Goal: Register for event/course

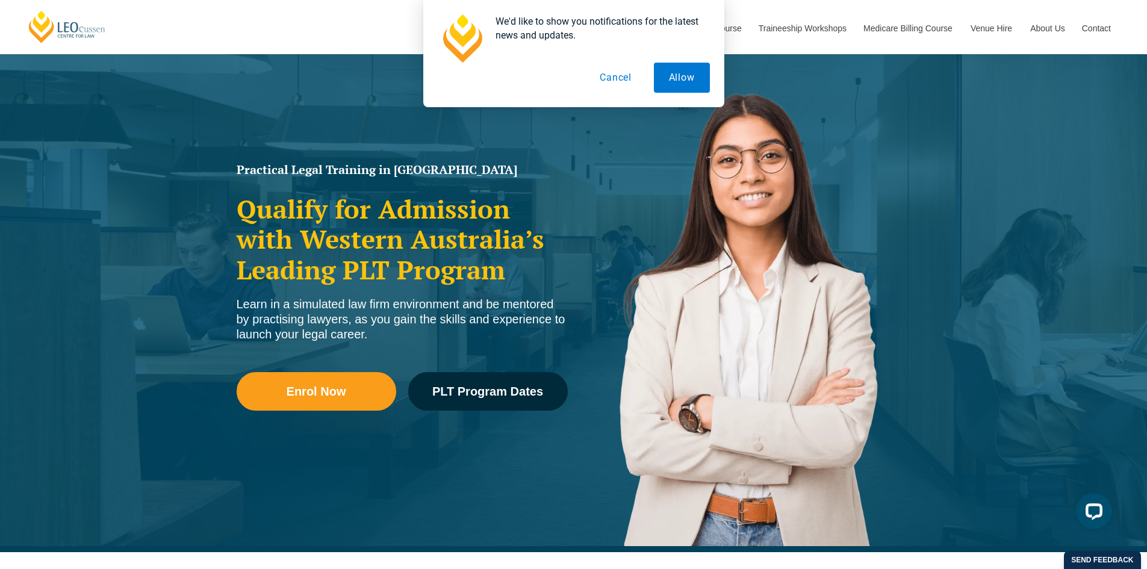
click at [634, 82] on button "Cancel" at bounding box center [616, 78] width 62 height 30
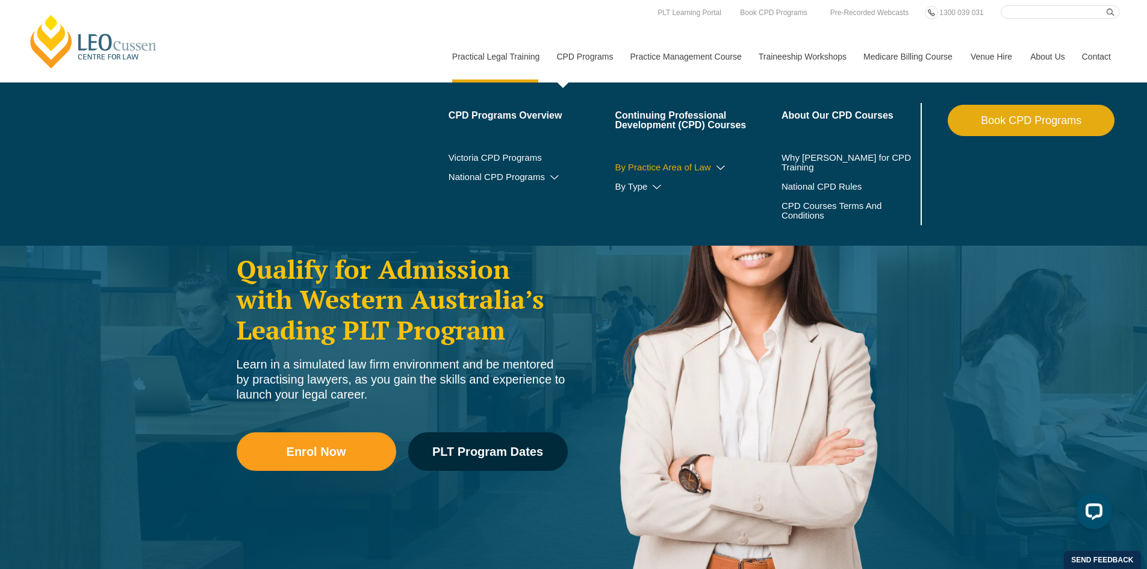
click at [712, 168] on link "By Practice Area of Law" at bounding box center [698, 168] width 167 height 10
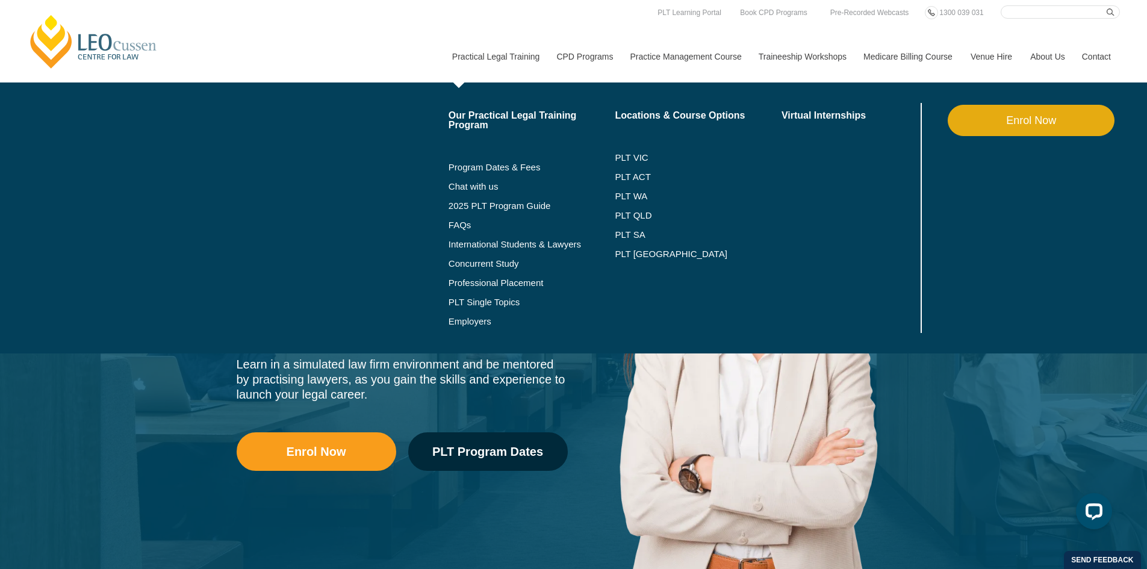
click at [473, 46] on link "Practical Legal Training" at bounding box center [495, 57] width 105 height 52
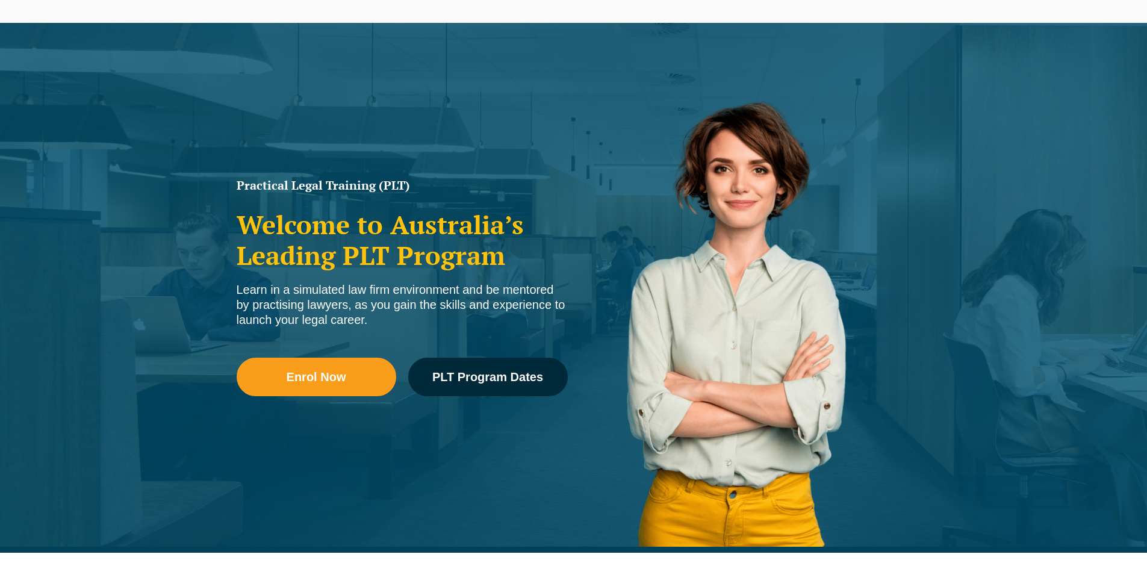
scroll to position [120, 0]
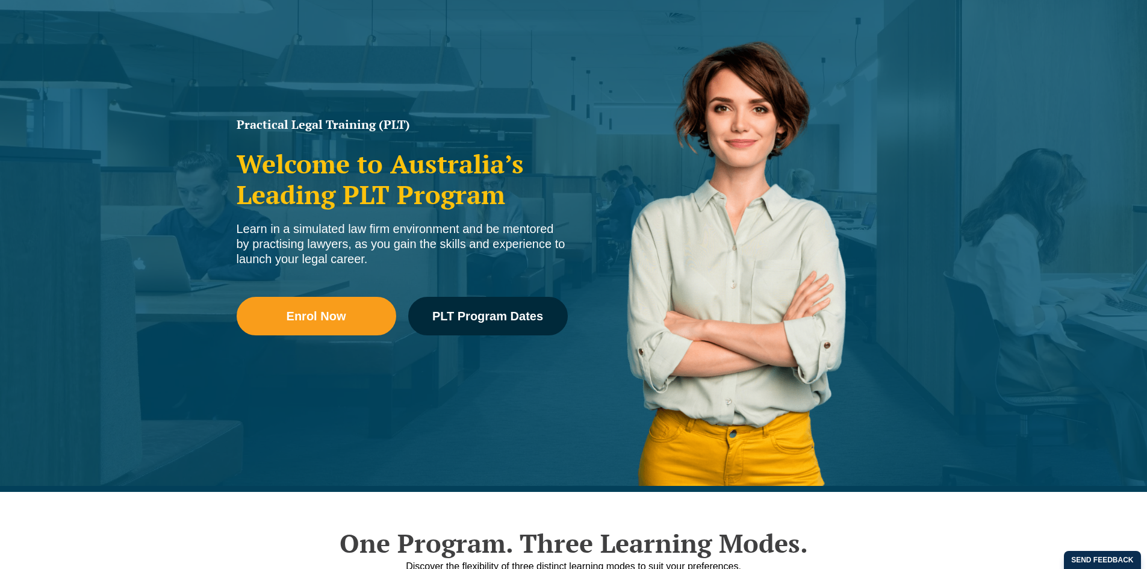
click at [503, 316] on li "Employers" at bounding box center [532, 321] width 167 height 19
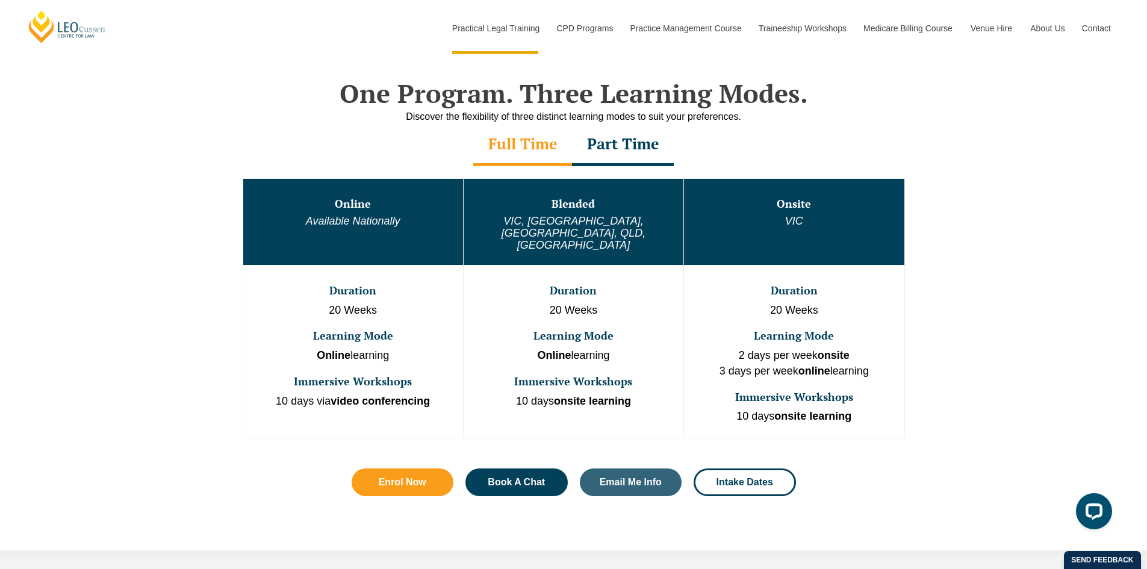
scroll to position [602, 0]
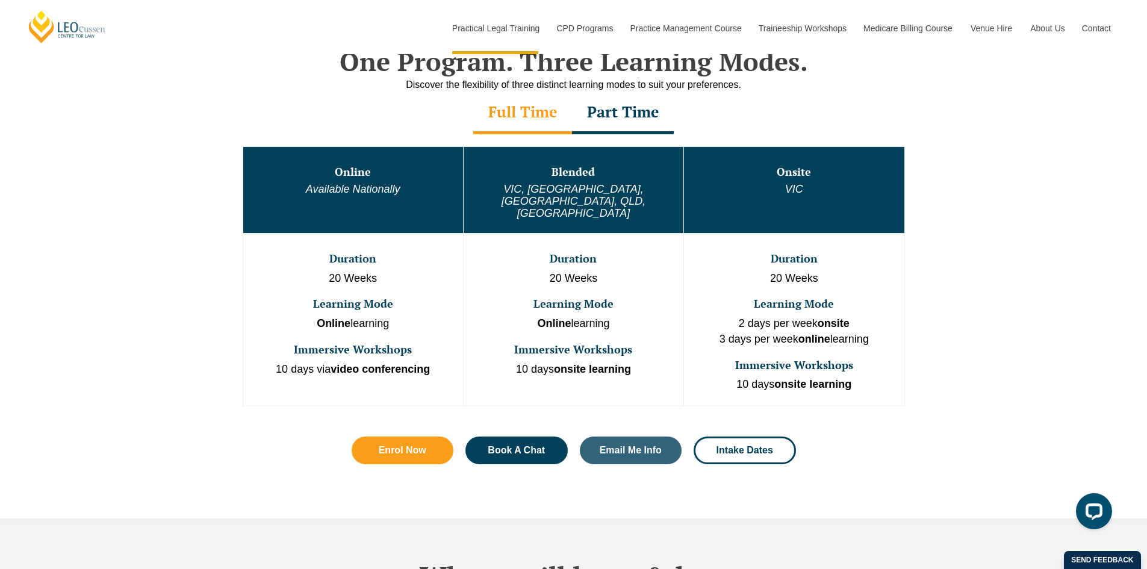
click at [595, 195] on em "VIC, [GEOGRAPHIC_DATA], [GEOGRAPHIC_DATA], QLD, [GEOGRAPHIC_DATA]" at bounding box center [574, 201] width 144 height 36
click at [587, 157] on td "Blended VIC, WA, ACT, QLD, SA" at bounding box center [573, 189] width 220 height 87
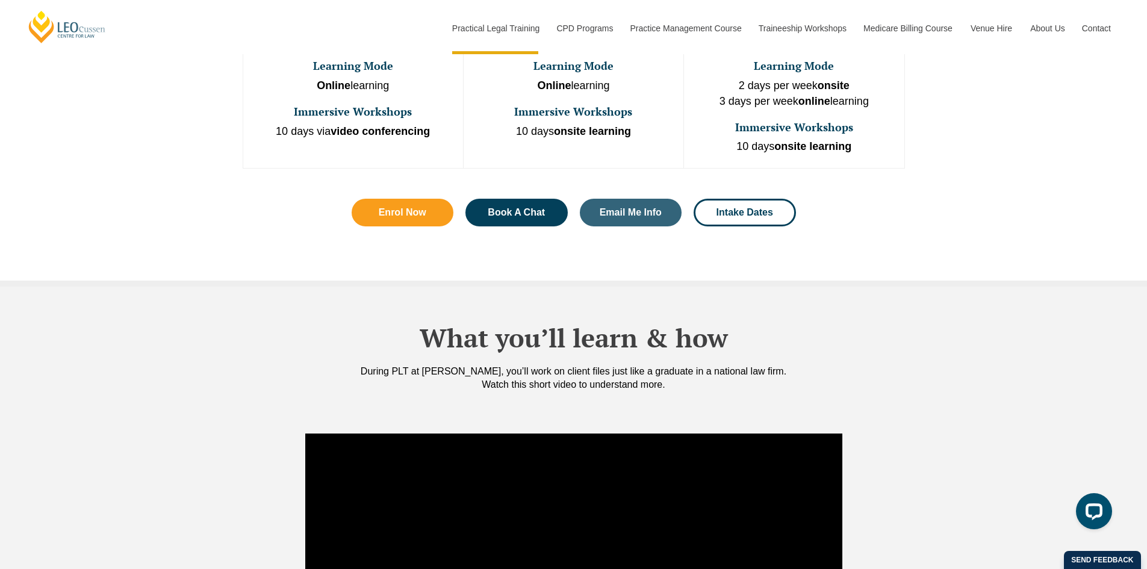
scroll to position [723, 0]
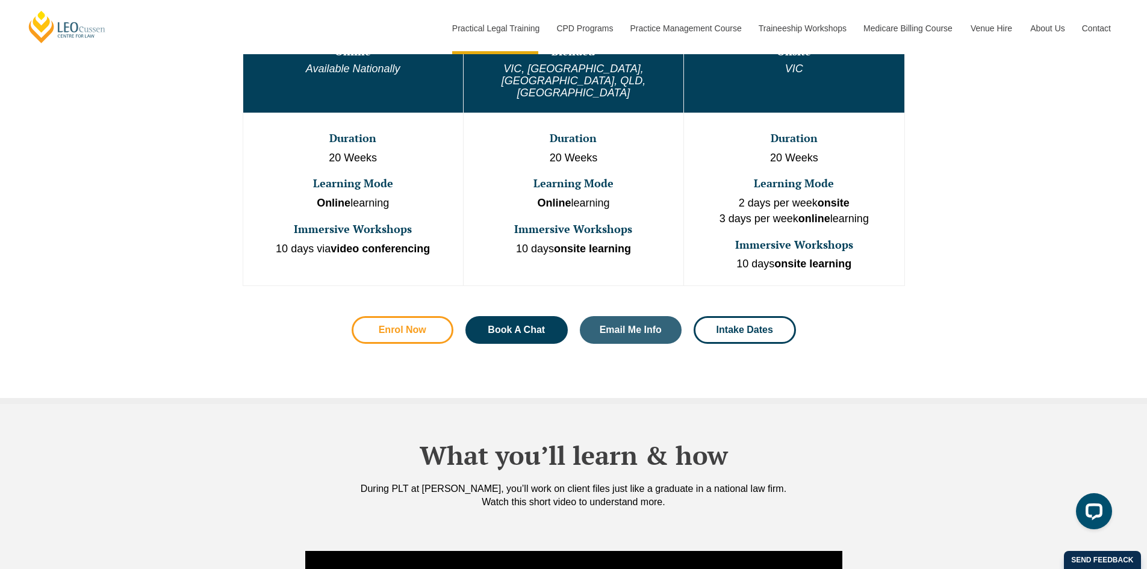
click at [418, 316] on link "Enrol Now" at bounding box center [403, 330] width 102 height 28
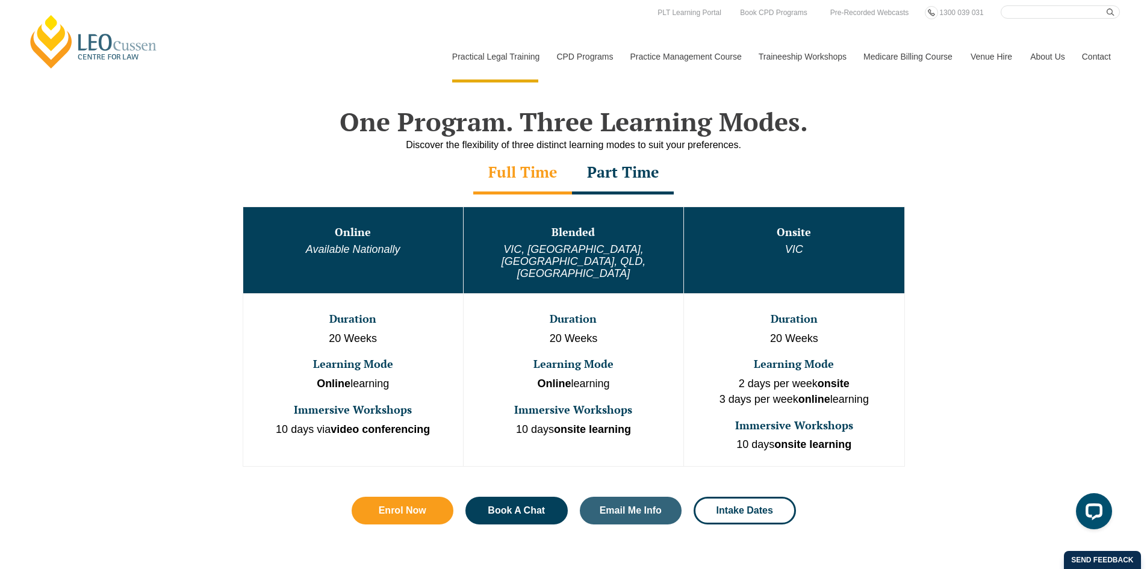
click at [620, 254] on em "VIC, [GEOGRAPHIC_DATA], [GEOGRAPHIC_DATA], QLD, [GEOGRAPHIC_DATA]" at bounding box center [574, 261] width 144 height 36
click at [588, 313] on h3 "Duration" at bounding box center [573, 319] width 217 height 12
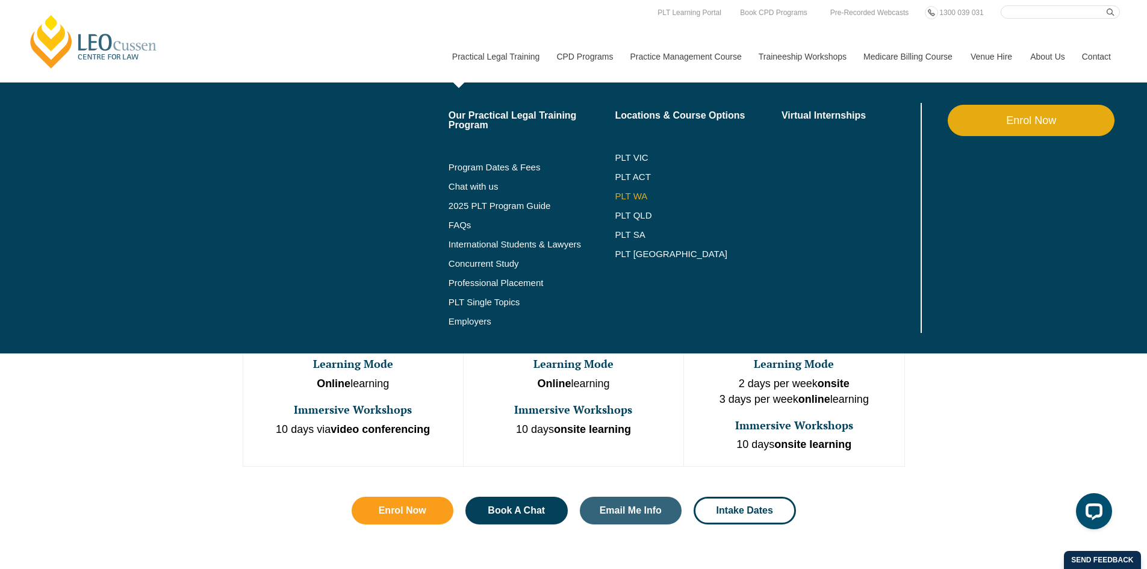
click at [639, 196] on link "PLT WA" at bounding box center [683, 197] width 137 height 10
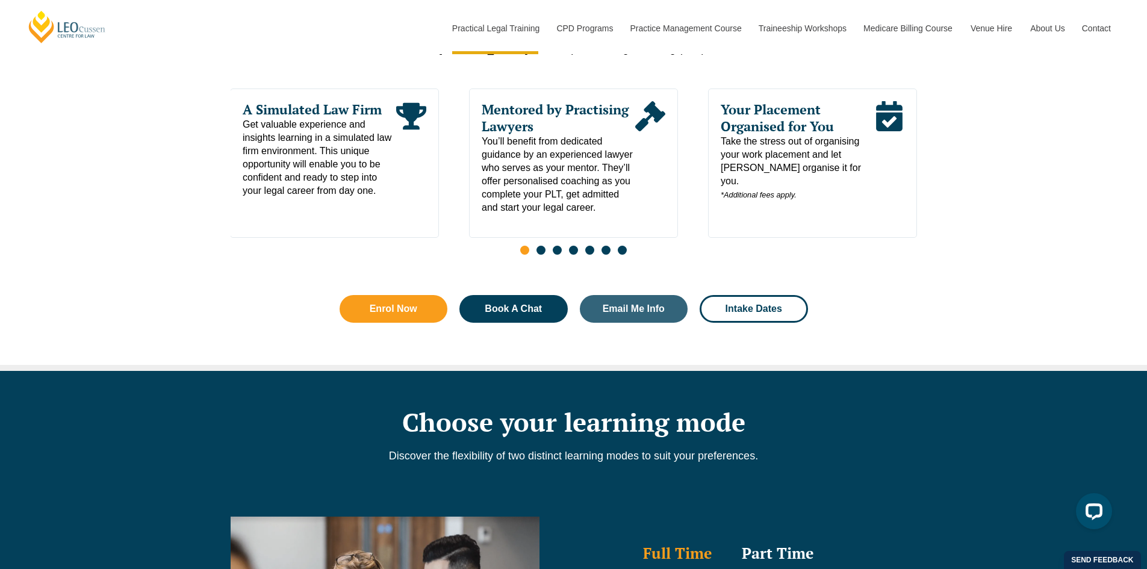
click at [541, 255] on span "Go to slide 2" at bounding box center [541, 250] width 9 height 9
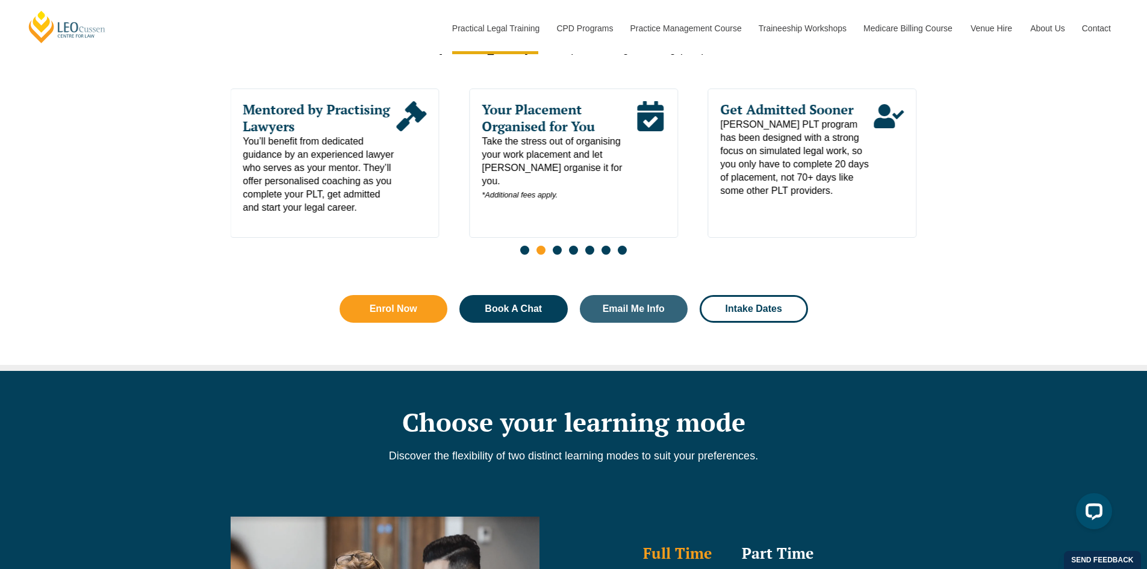
click at [560, 255] on span "Go to slide 3" at bounding box center [557, 250] width 9 height 9
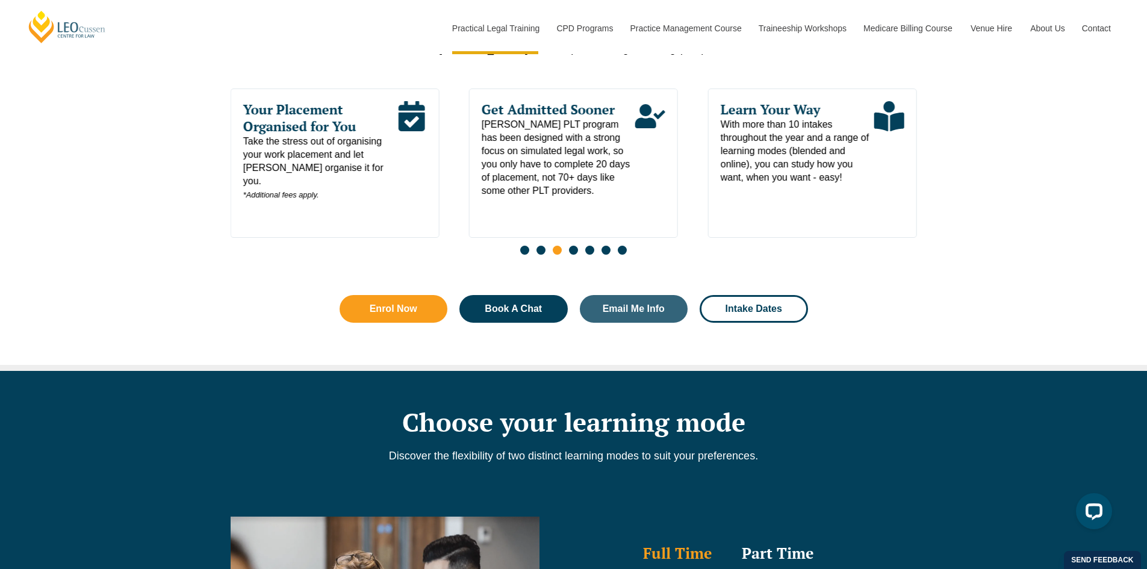
click at [576, 255] on span "Go to slide 4" at bounding box center [573, 250] width 9 height 9
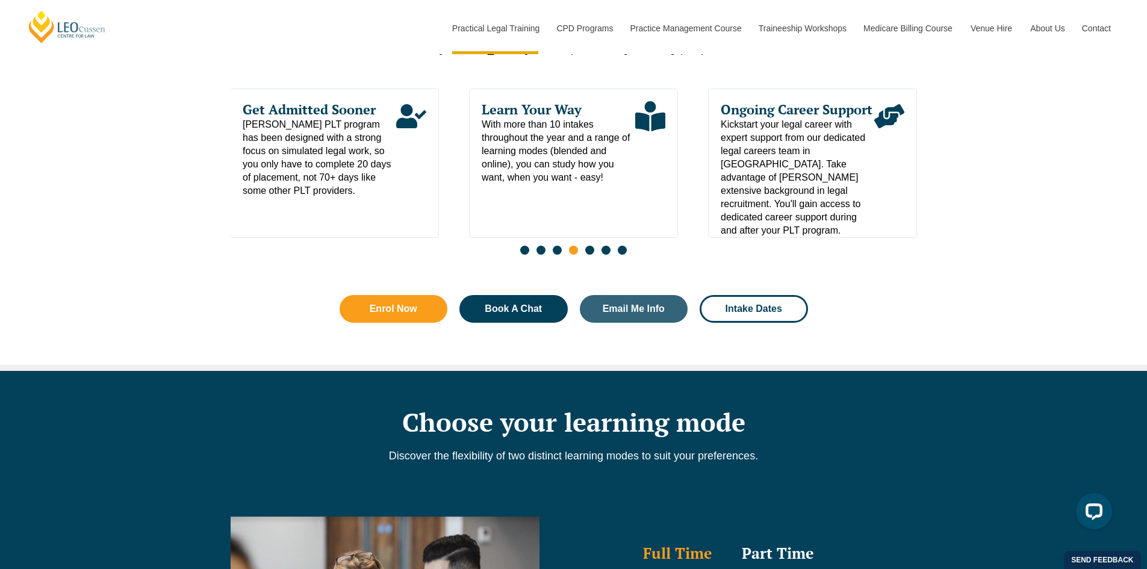
click at [591, 255] on span "Go to slide 5" at bounding box center [589, 250] width 9 height 9
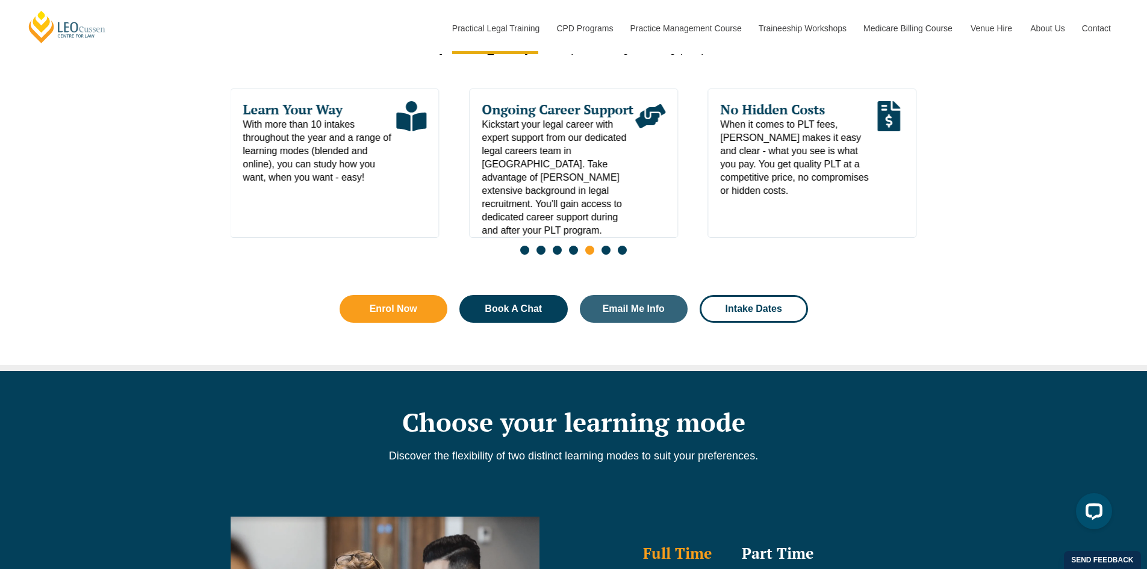
click at [611, 255] on div "Slides" at bounding box center [574, 252] width 687 height 14
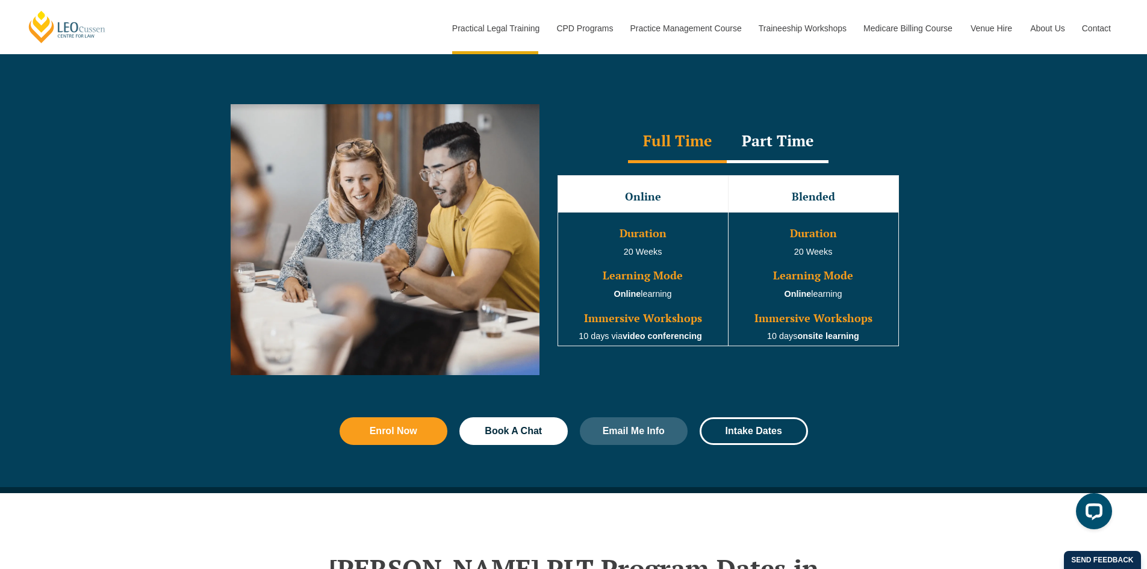
scroll to position [1084, 0]
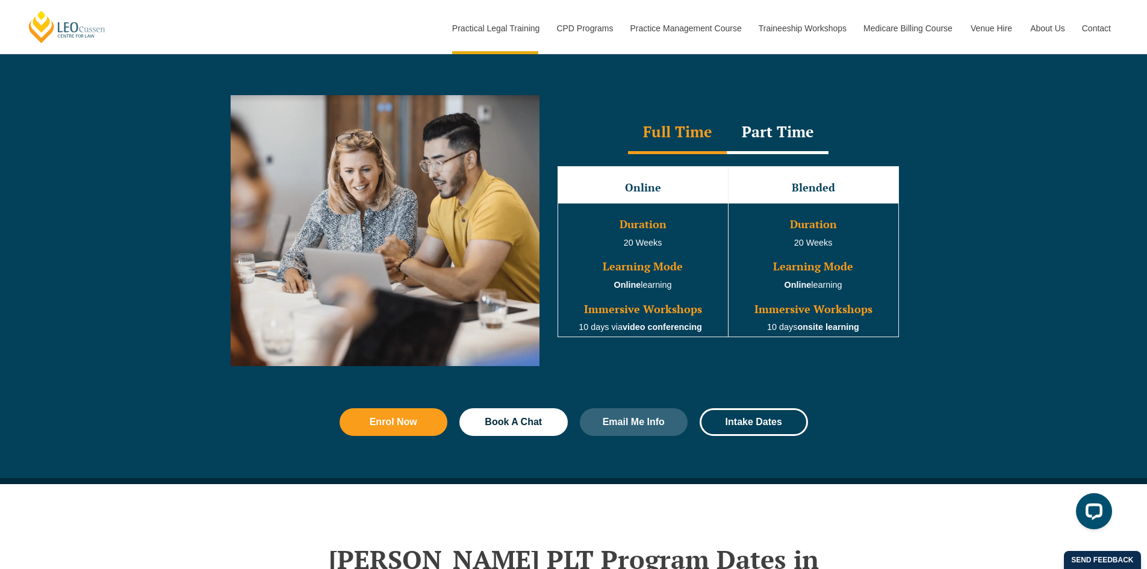
click at [773, 140] on div "Part Time" at bounding box center [778, 133] width 102 height 42
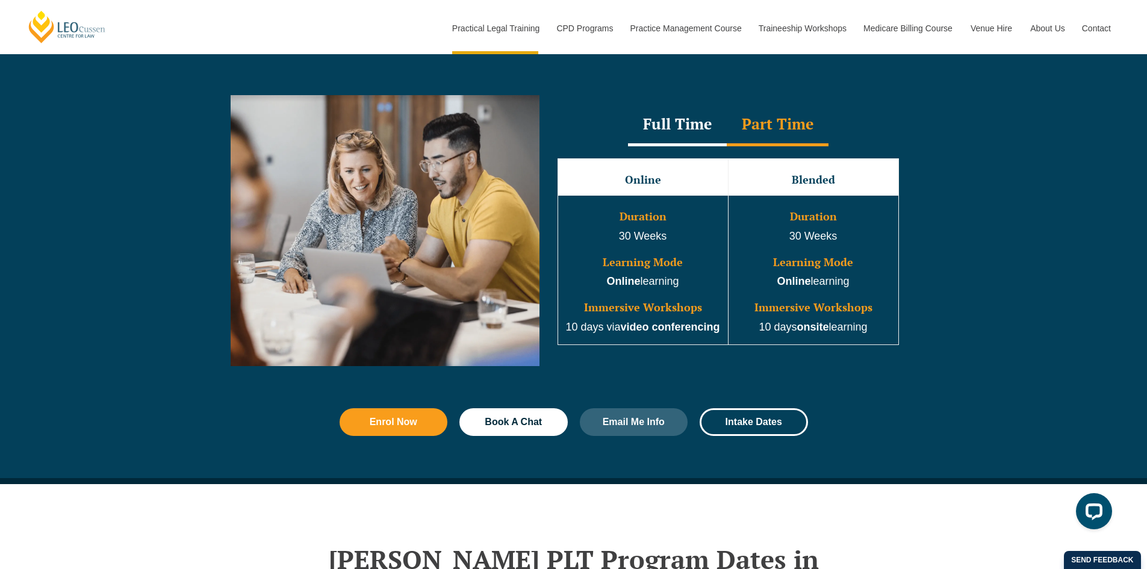
click at [671, 136] on div "Full Time" at bounding box center [677, 125] width 99 height 42
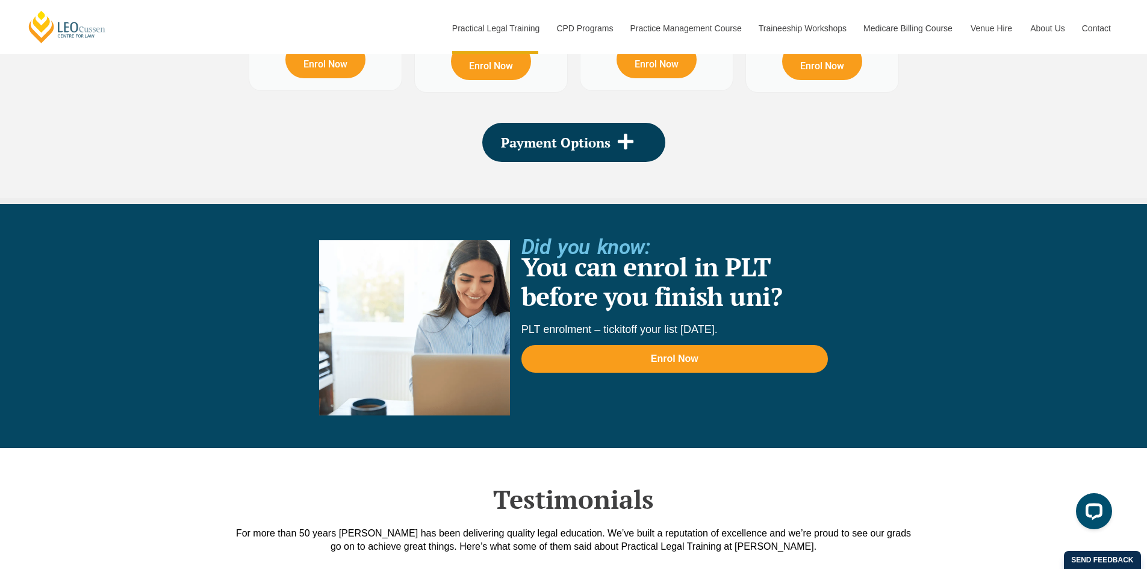
scroll to position [2448, 0]
